Goal: Complete application form

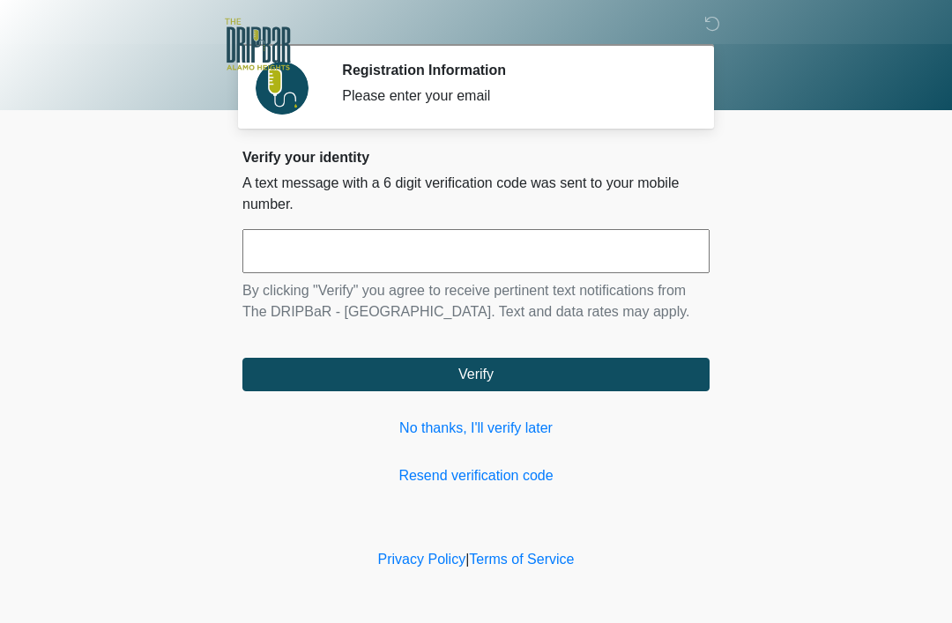
click at [271, 261] on input "text" at bounding box center [475, 251] width 467 height 44
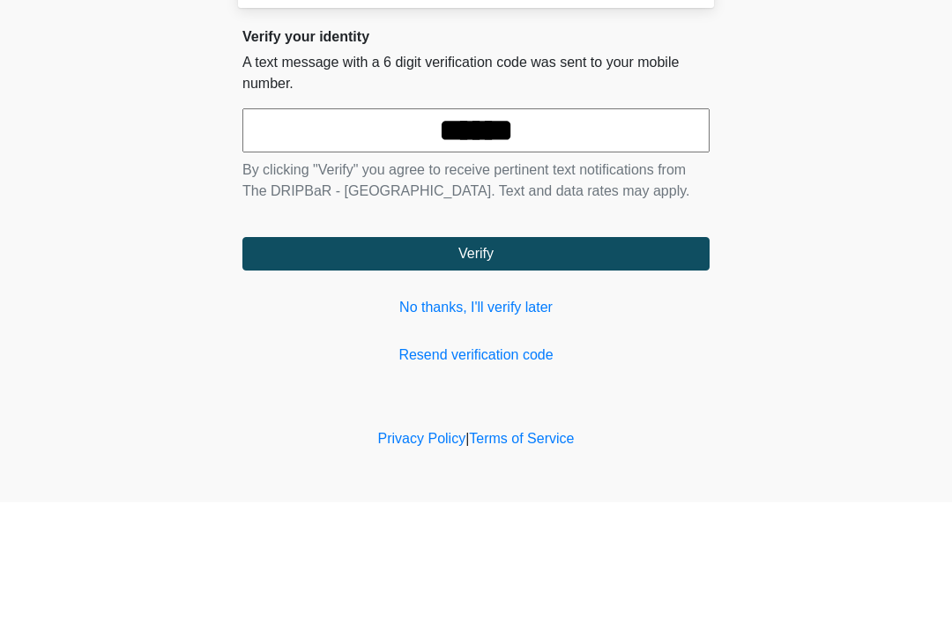
type input "******"
click at [520, 358] on button "Verify" at bounding box center [475, 374] width 467 height 33
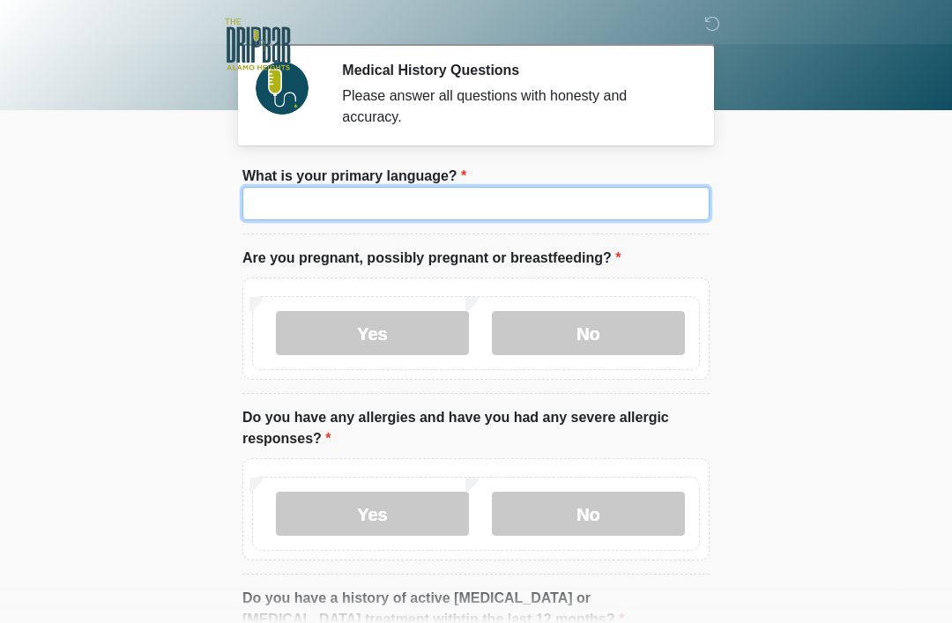
click at [333, 210] on input "What is your primary language?" at bounding box center [475, 203] width 467 height 33
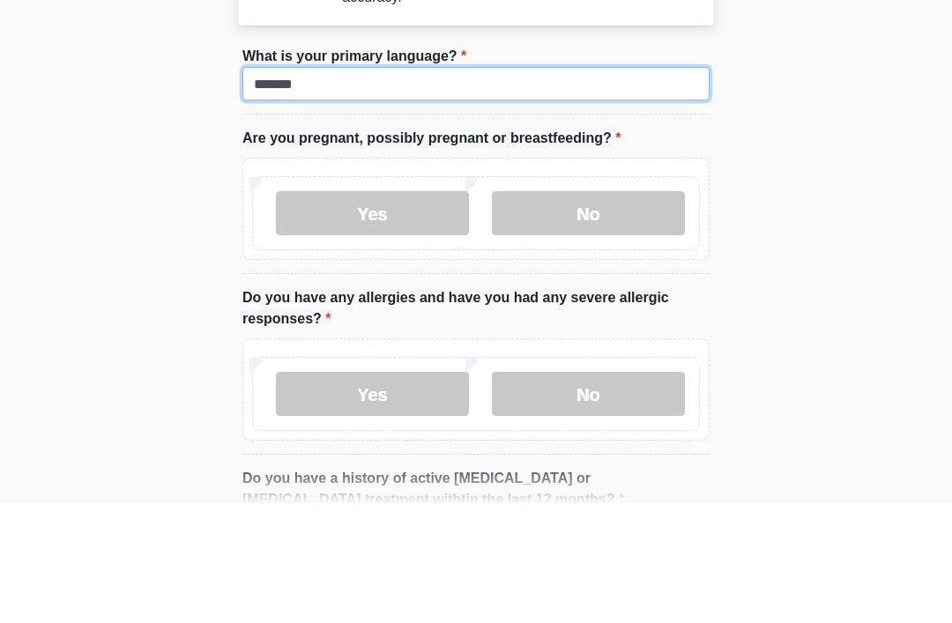
type input "*******"
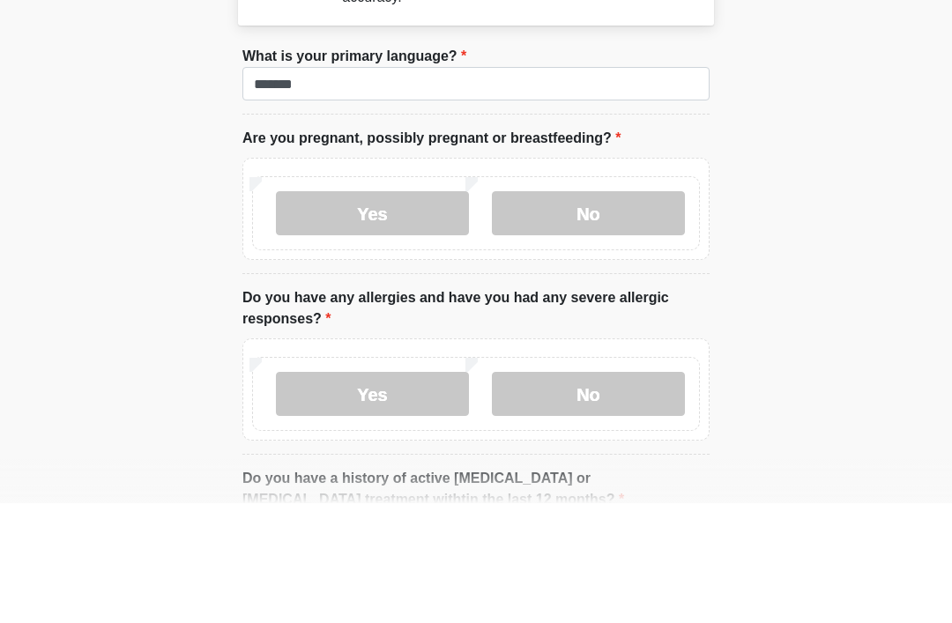
click at [603, 311] on label "No" at bounding box center [588, 333] width 193 height 44
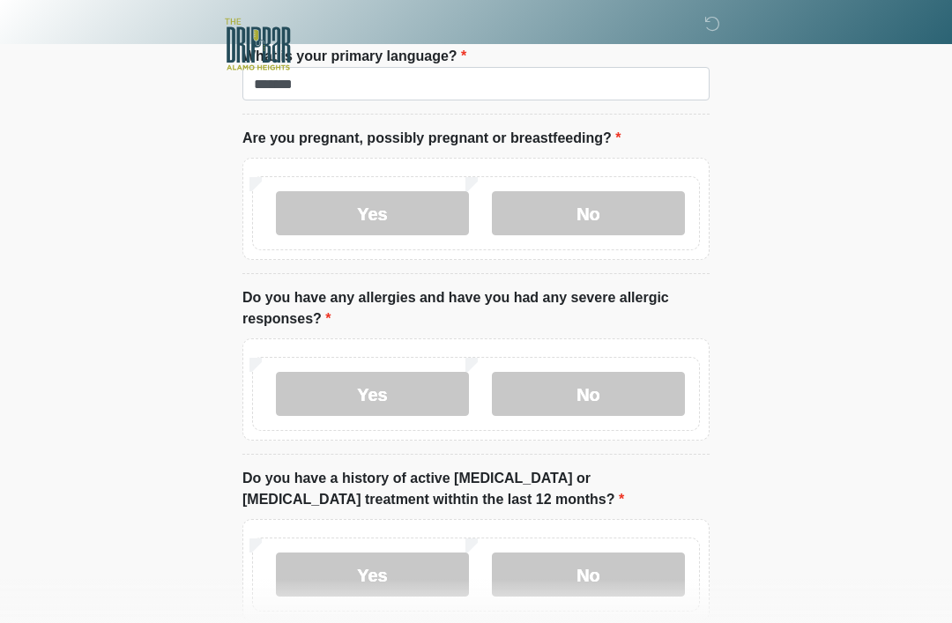
click at [597, 405] on label "No" at bounding box center [588, 394] width 193 height 44
click at [595, 583] on label "No" at bounding box center [588, 575] width 193 height 44
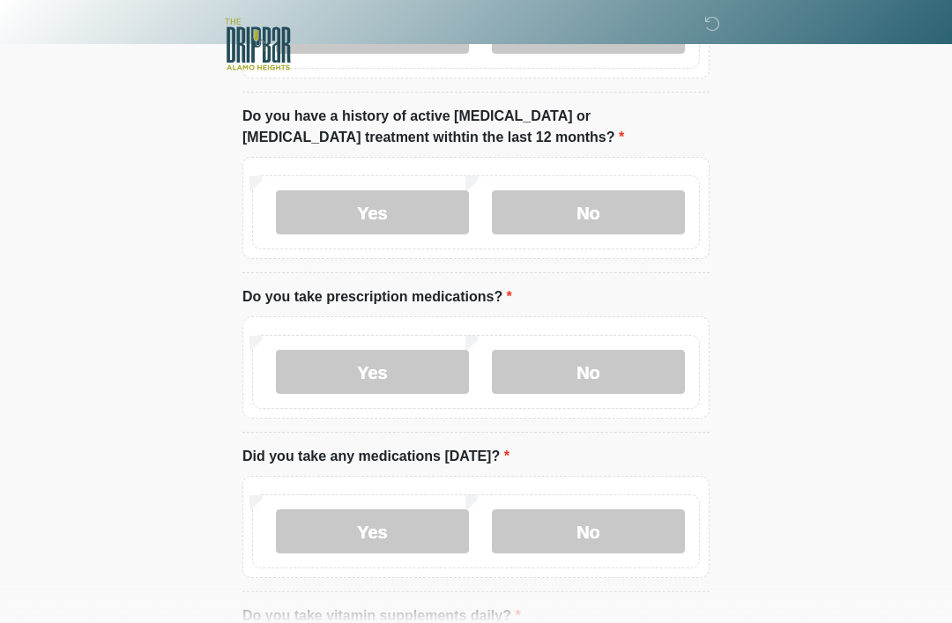
scroll to position [489, 0]
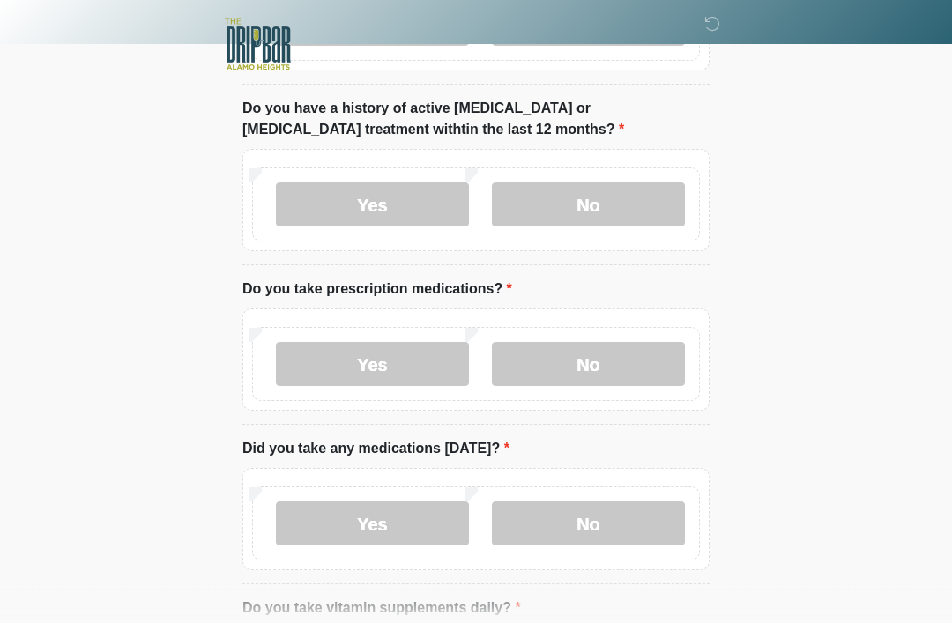
click at [393, 361] on label "Yes" at bounding box center [372, 365] width 193 height 44
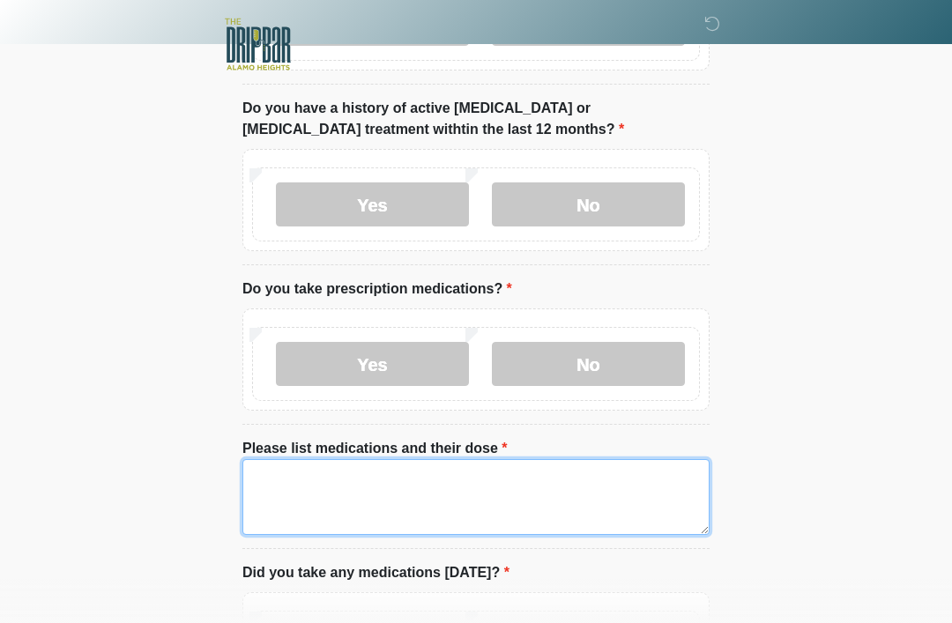
click at [301, 493] on textarea "Please list medications and their dose" at bounding box center [475, 497] width 467 height 76
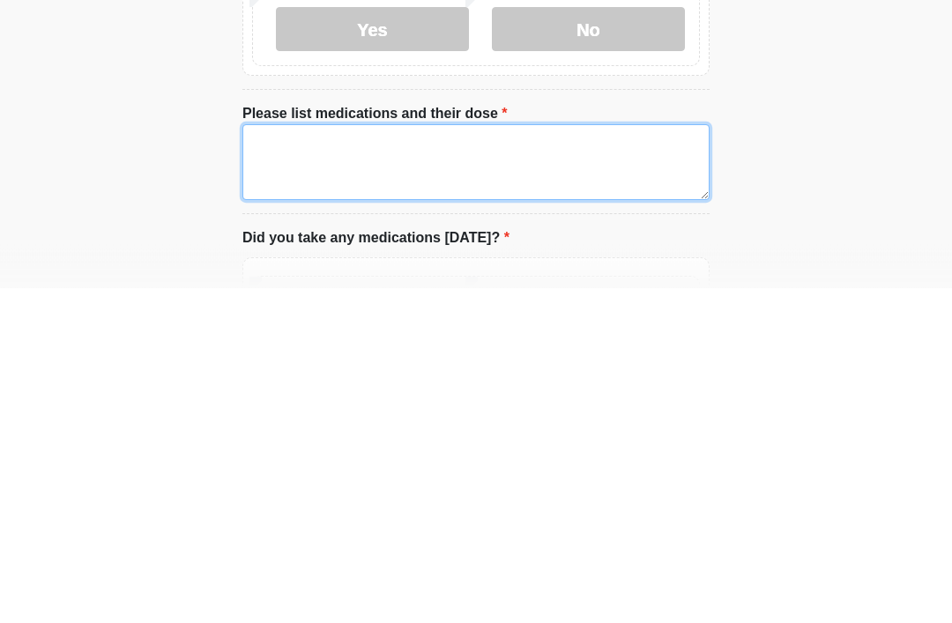
type textarea "*"
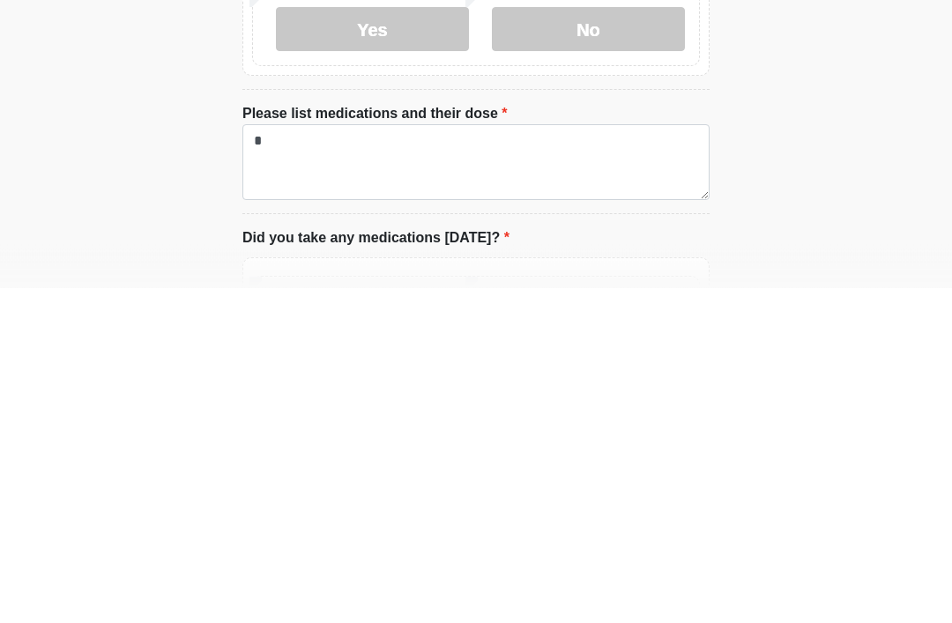
click at [546, 343] on label "No" at bounding box center [588, 365] width 193 height 44
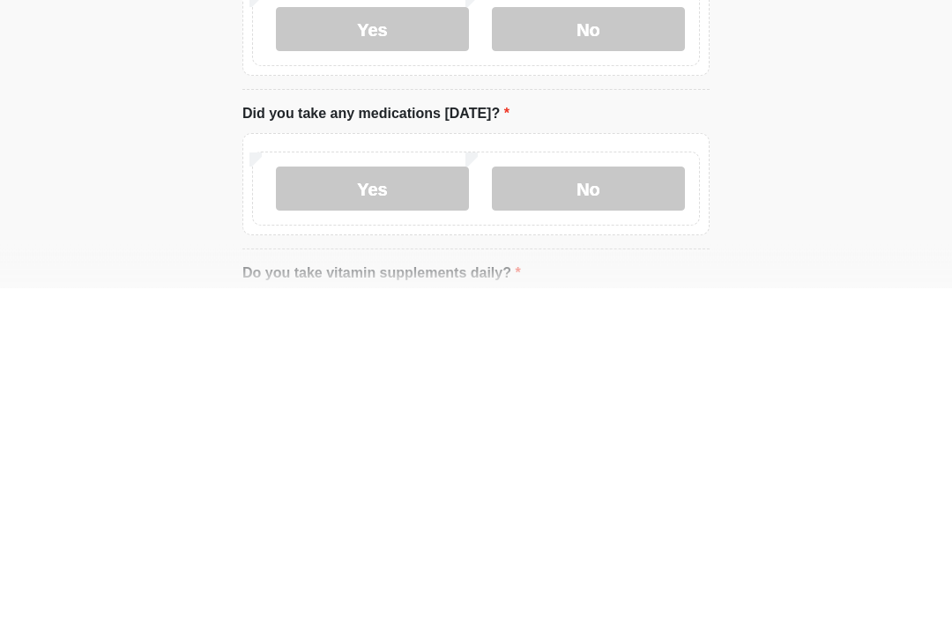
scroll to position [825, 0]
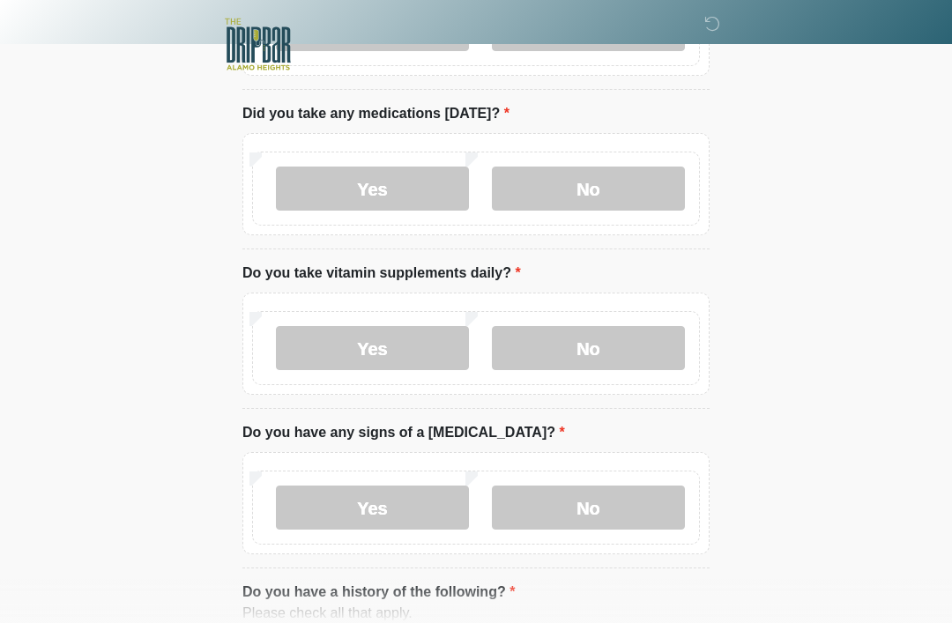
click at [603, 186] on label "No" at bounding box center [588, 189] width 193 height 44
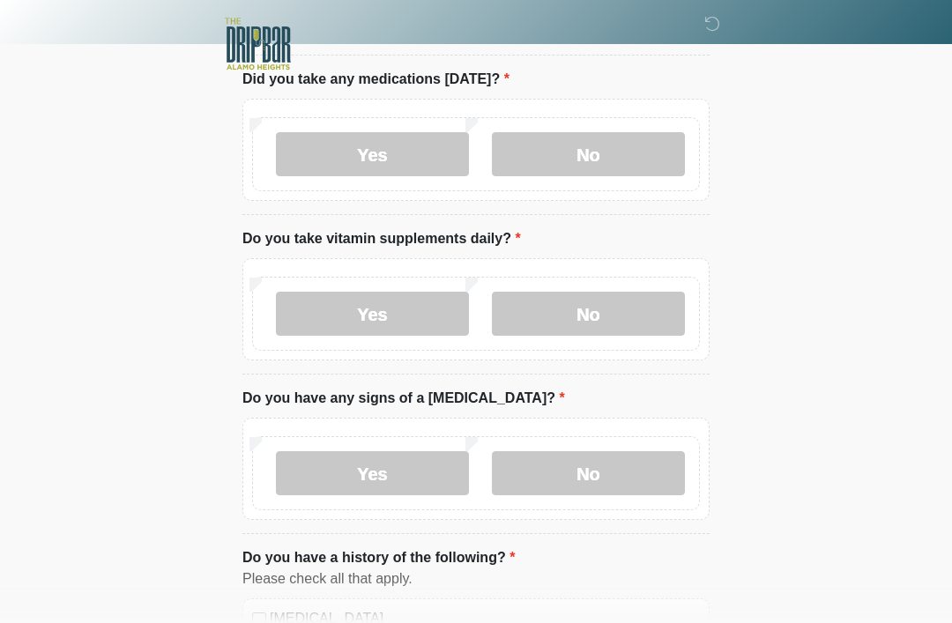
scroll to position [860, 0]
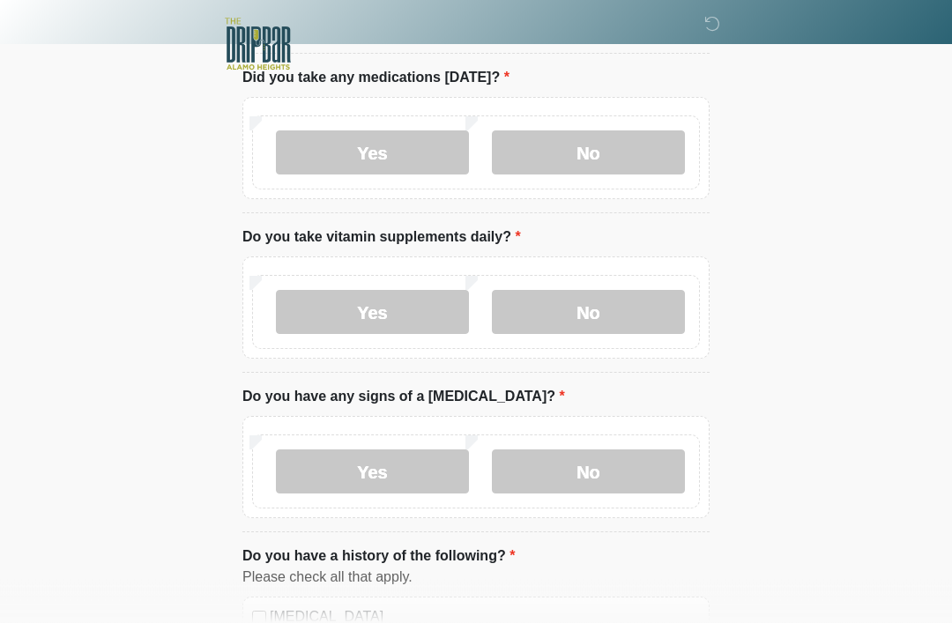
click at [364, 301] on label "Yes" at bounding box center [372, 313] width 193 height 44
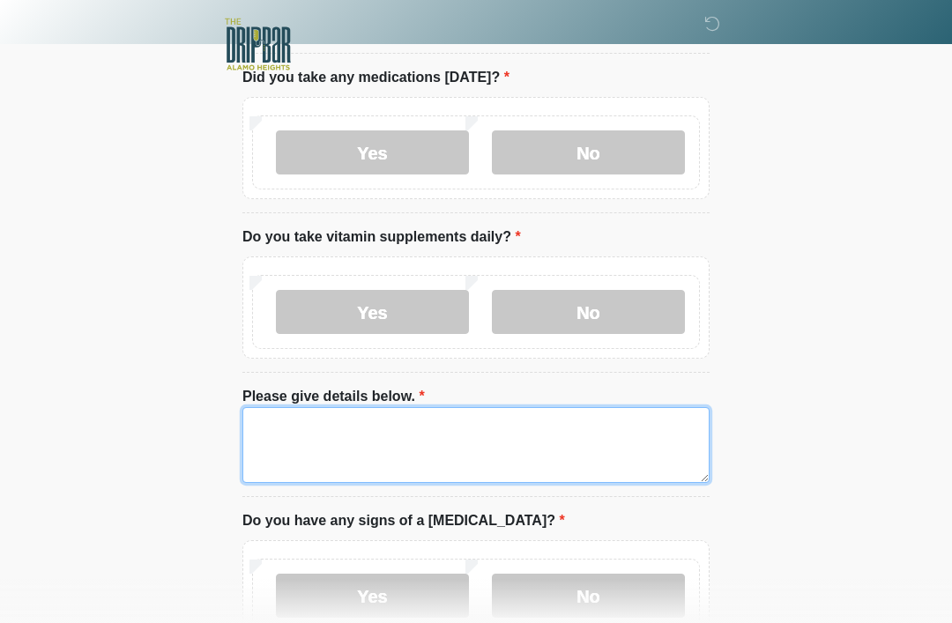
click at [307, 427] on textarea "Please give details below." at bounding box center [475, 445] width 467 height 76
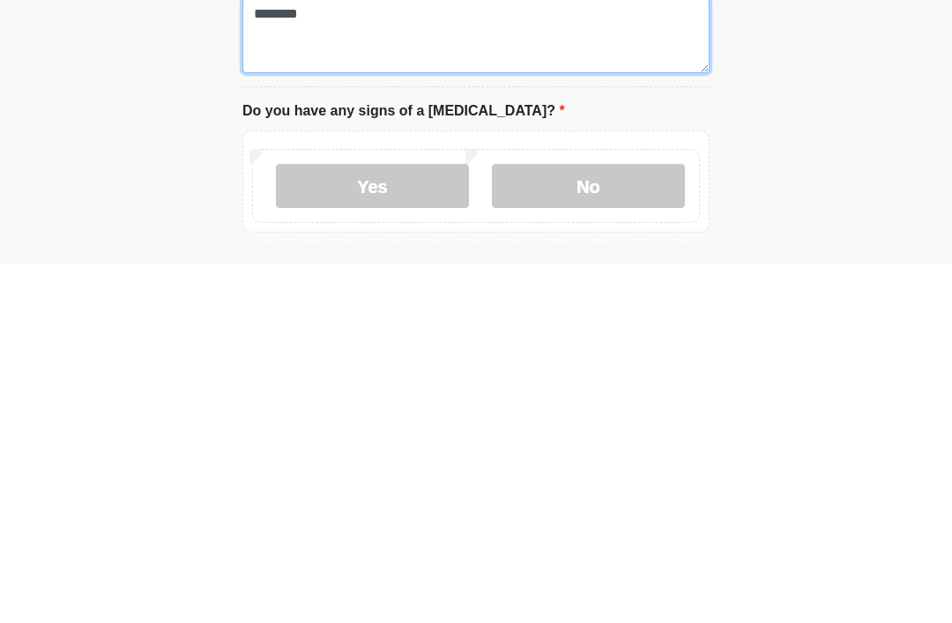
type textarea "********"
click at [583, 523] on label "No" at bounding box center [588, 545] width 193 height 44
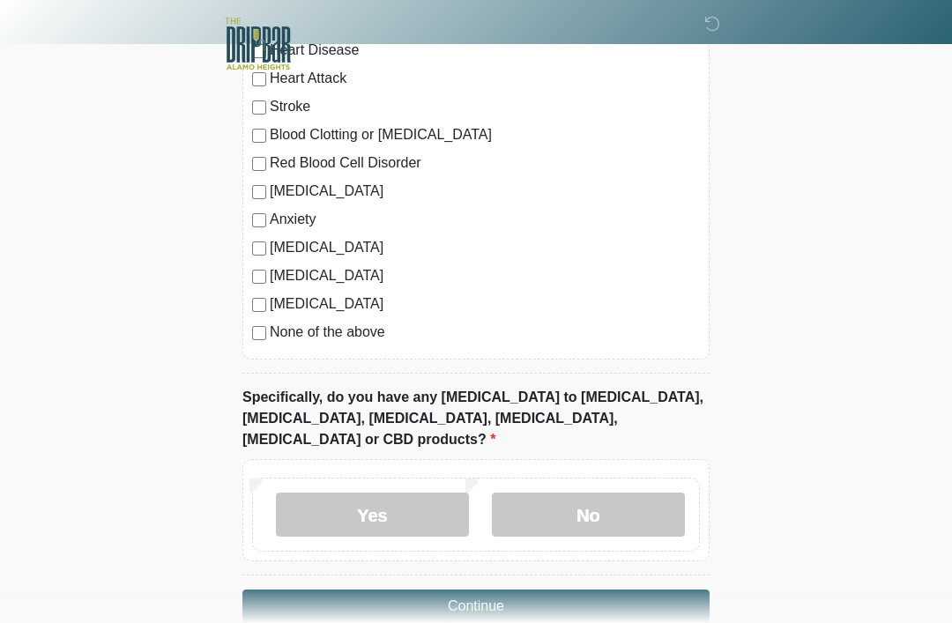
scroll to position [1593, 0]
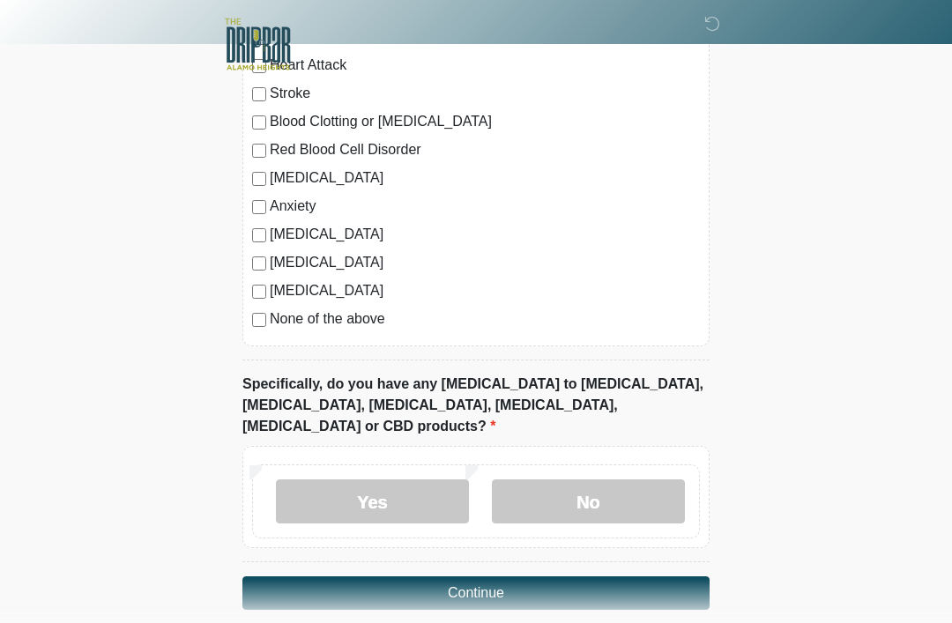
click at [603, 489] on label "No" at bounding box center [588, 501] width 193 height 44
click at [560, 576] on button "Continue" at bounding box center [475, 592] width 467 height 33
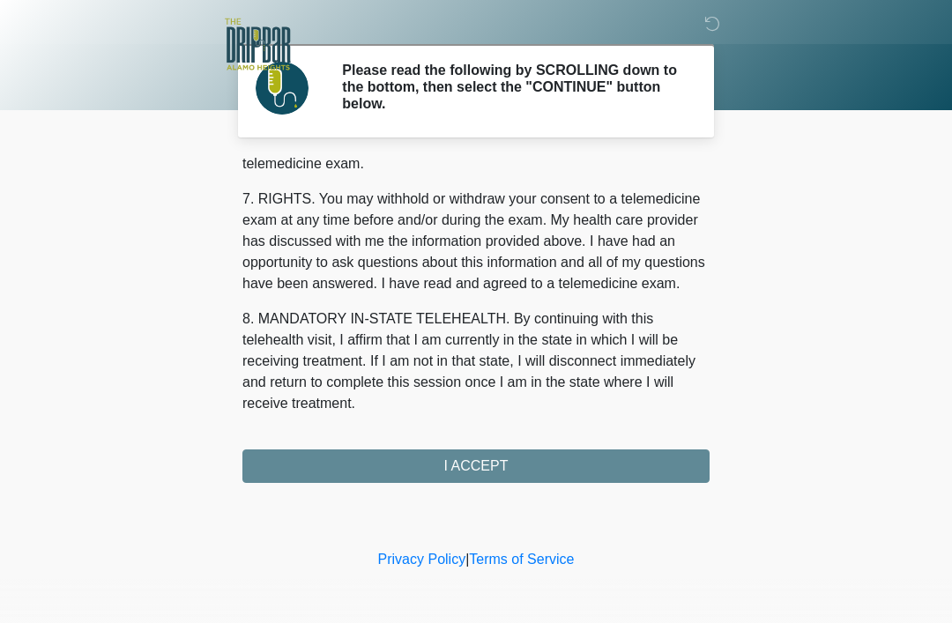
scroll to position [773, 0]
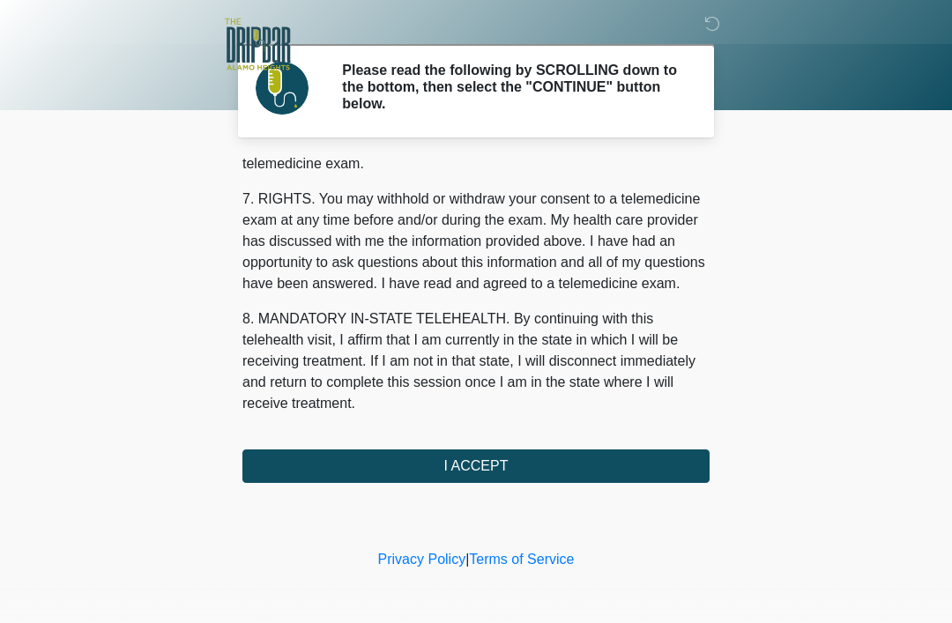
click at [492, 476] on button "I ACCEPT" at bounding box center [475, 465] width 467 height 33
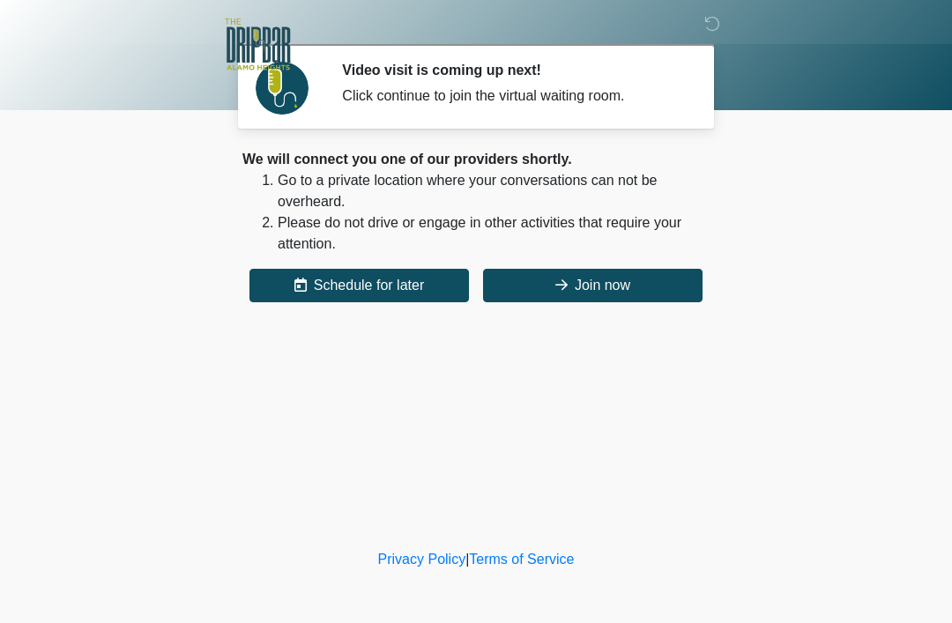
click at [608, 283] on button "Join now" at bounding box center [592, 285] width 219 height 33
